Goal: Use online tool/utility

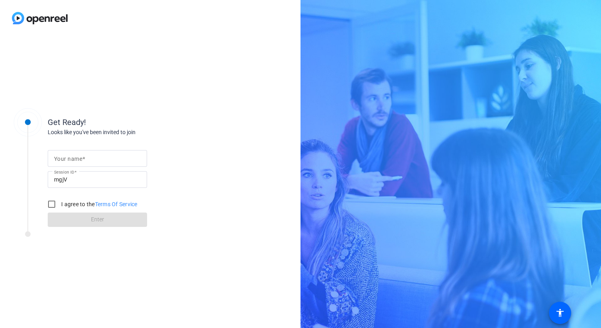
click at [78, 157] on mat-label "Your name" at bounding box center [68, 158] width 28 height 6
click at [78, 157] on input "Your name" at bounding box center [97, 158] width 87 height 10
type input "e"
type input "[PERSON_NAME]"
click at [60, 203] on div at bounding box center [51, 203] width 19 height 19
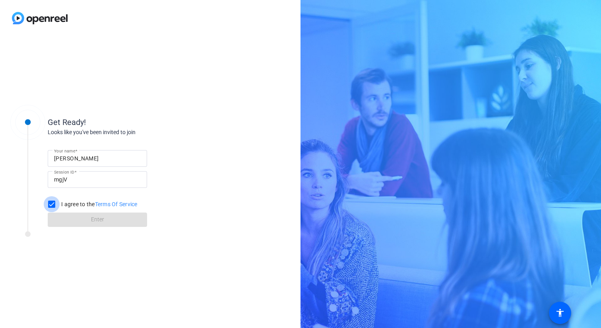
checkbox input "true"
click at [76, 220] on span at bounding box center [97, 219] width 99 height 19
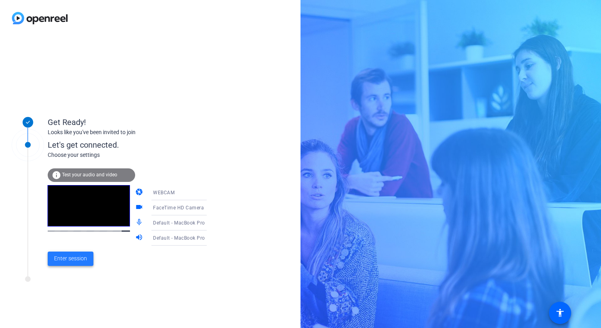
click at [79, 261] on span "Enter session" at bounding box center [70, 258] width 33 height 8
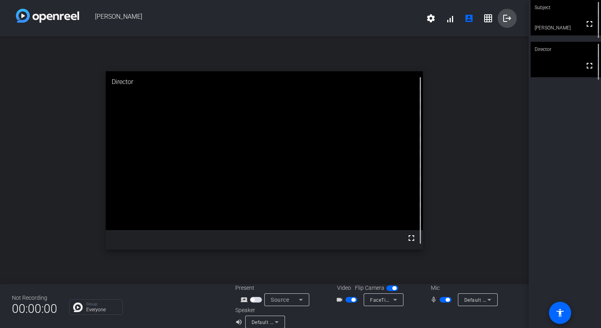
click at [509, 20] on mat-icon "logout" at bounding box center [508, 19] width 10 height 10
